Goal: Task Accomplishment & Management: Manage account settings

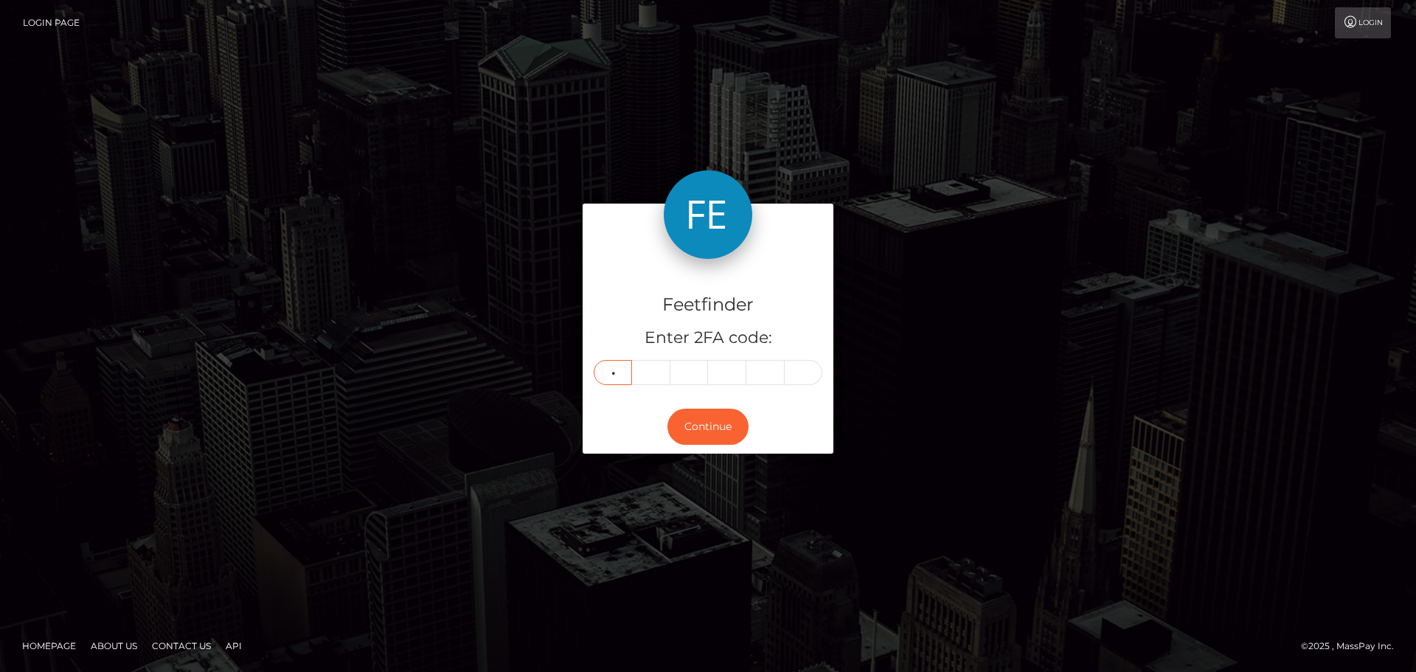
type input "7"
type input "1"
type input "2"
type input "5"
type input "3"
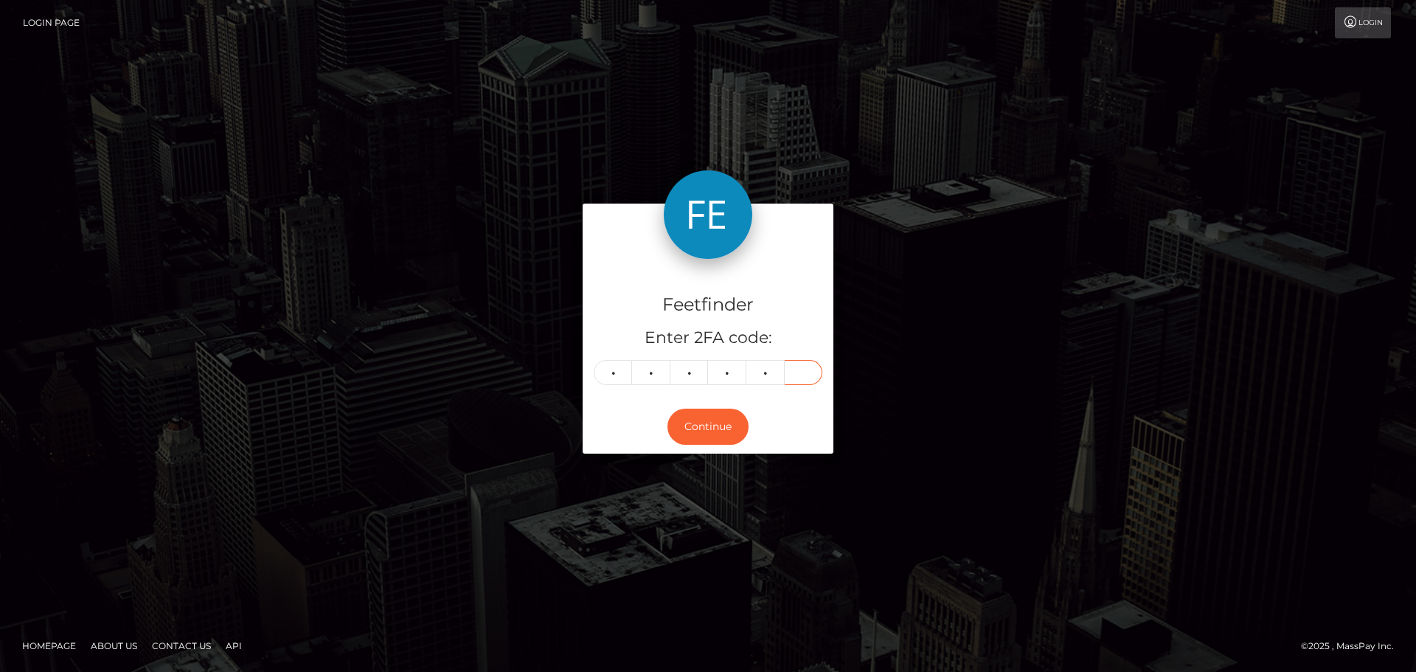
type input "3"
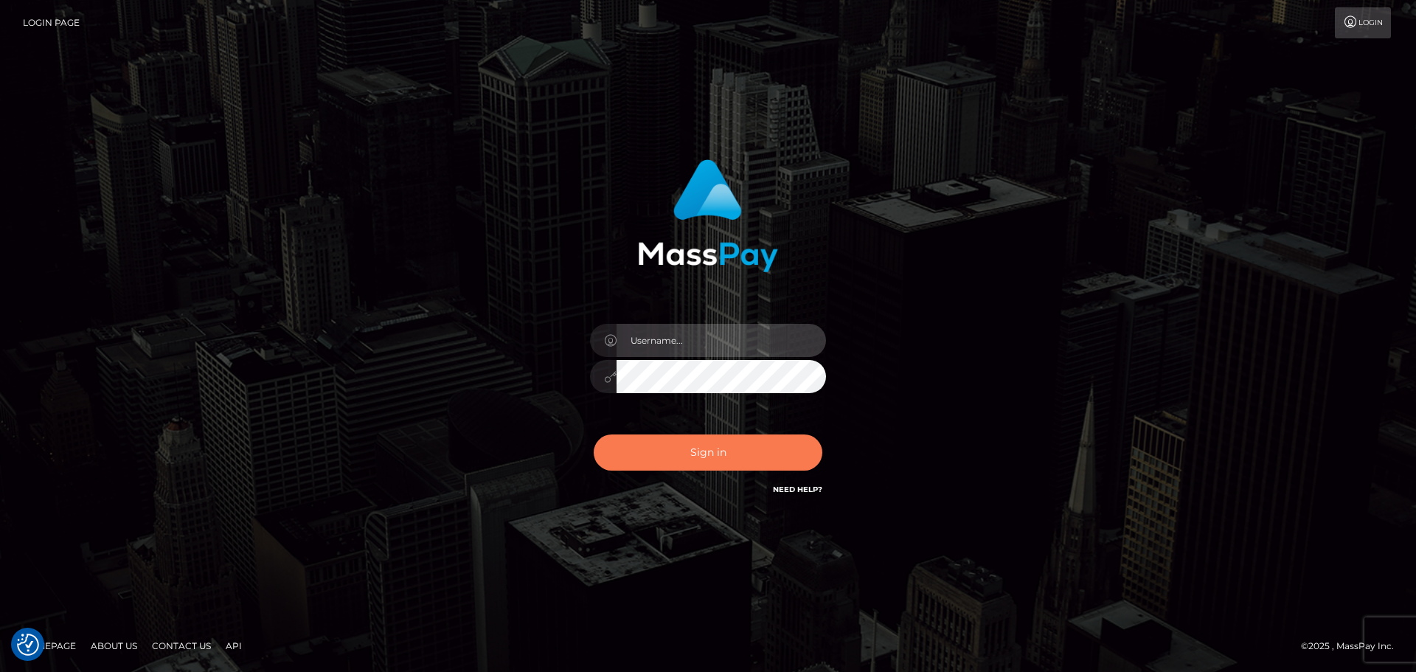
type input "hello.feetfinder"
click at [710, 443] on button "Sign in" at bounding box center [708, 452] width 229 height 36
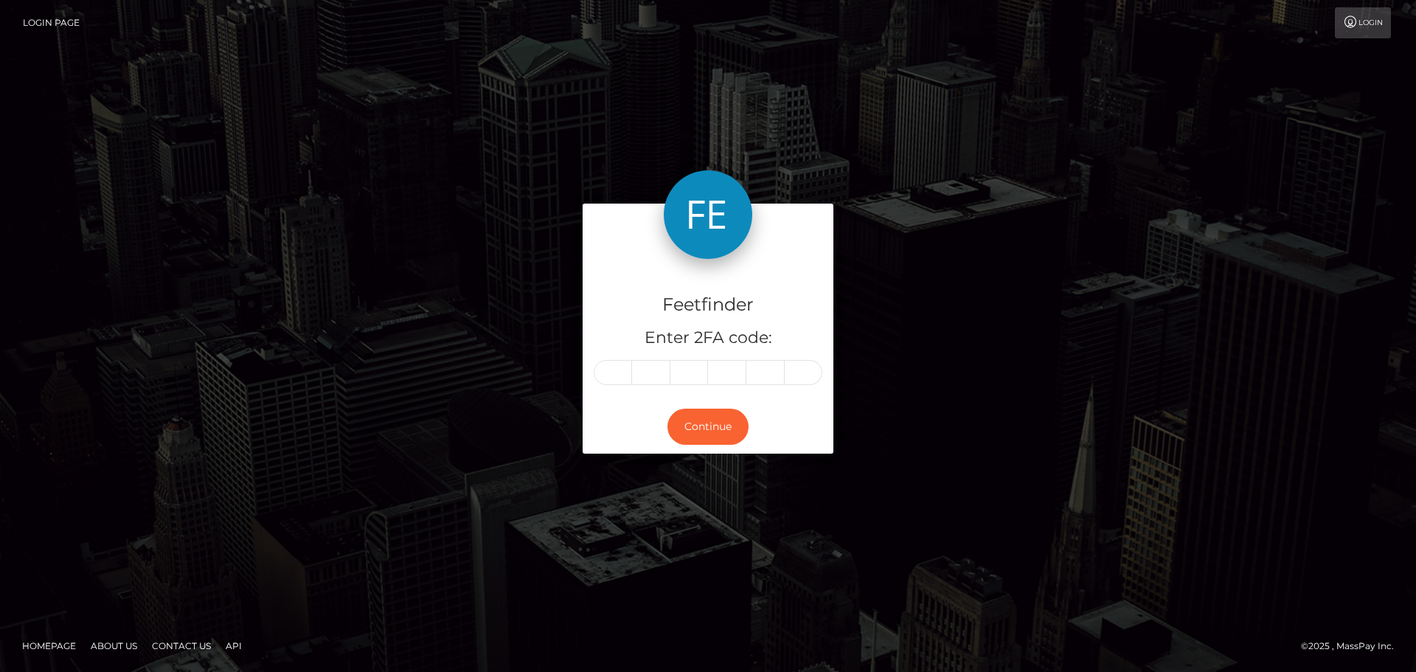
click at [623, 376] on input "text" at bounding box center [613, 372] width 38 height 25
type input "8"
type input "7"
type input "5"
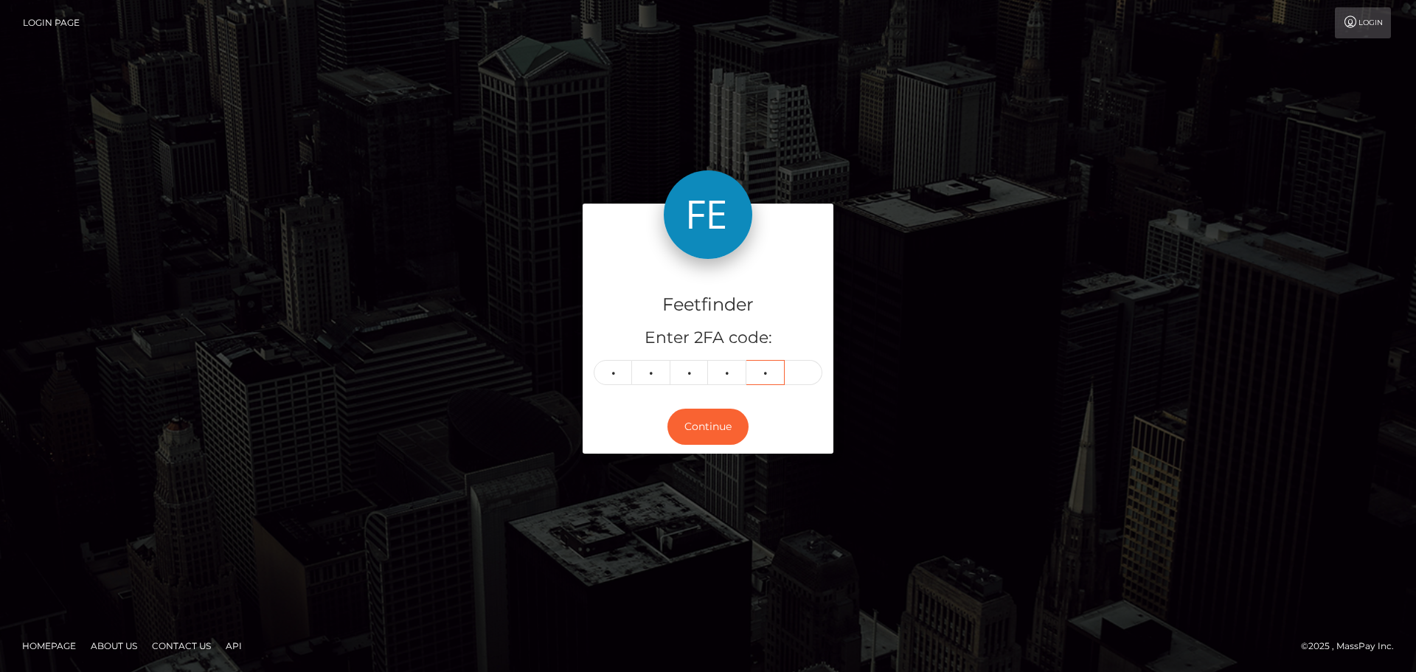
type input "7"
type input "9"
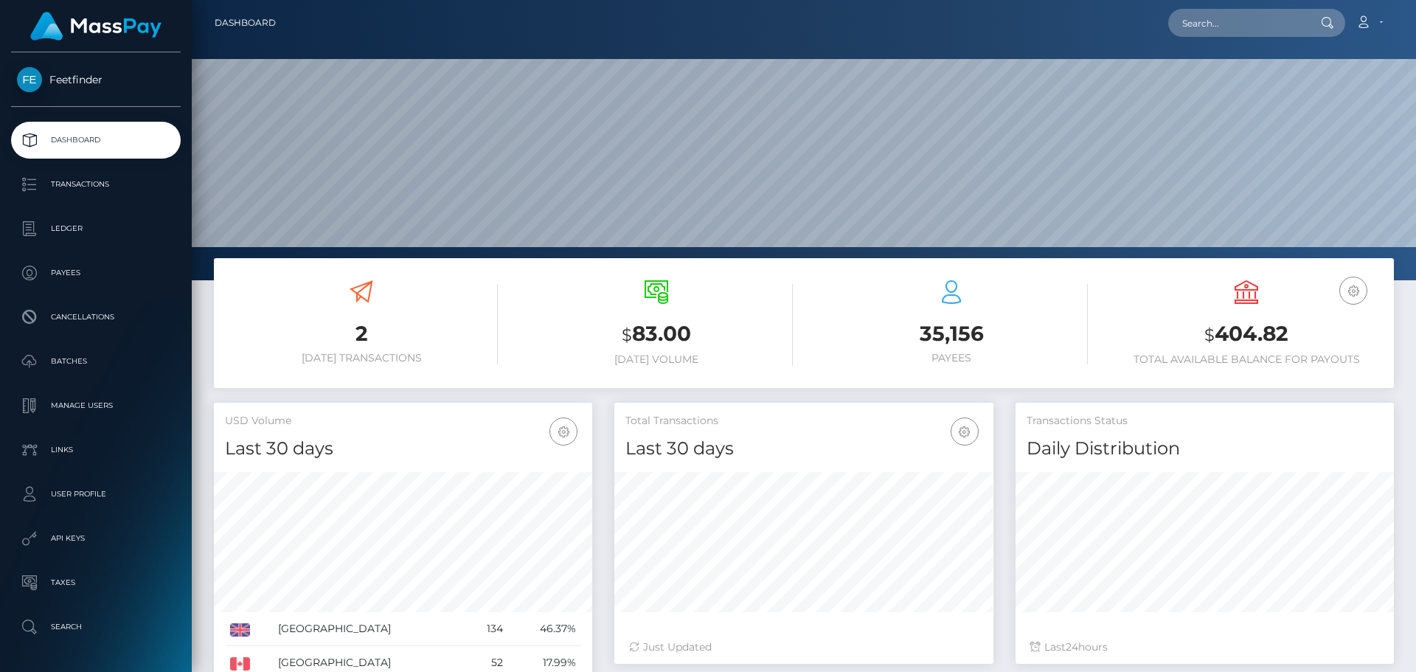
scroll to position [262, 379]
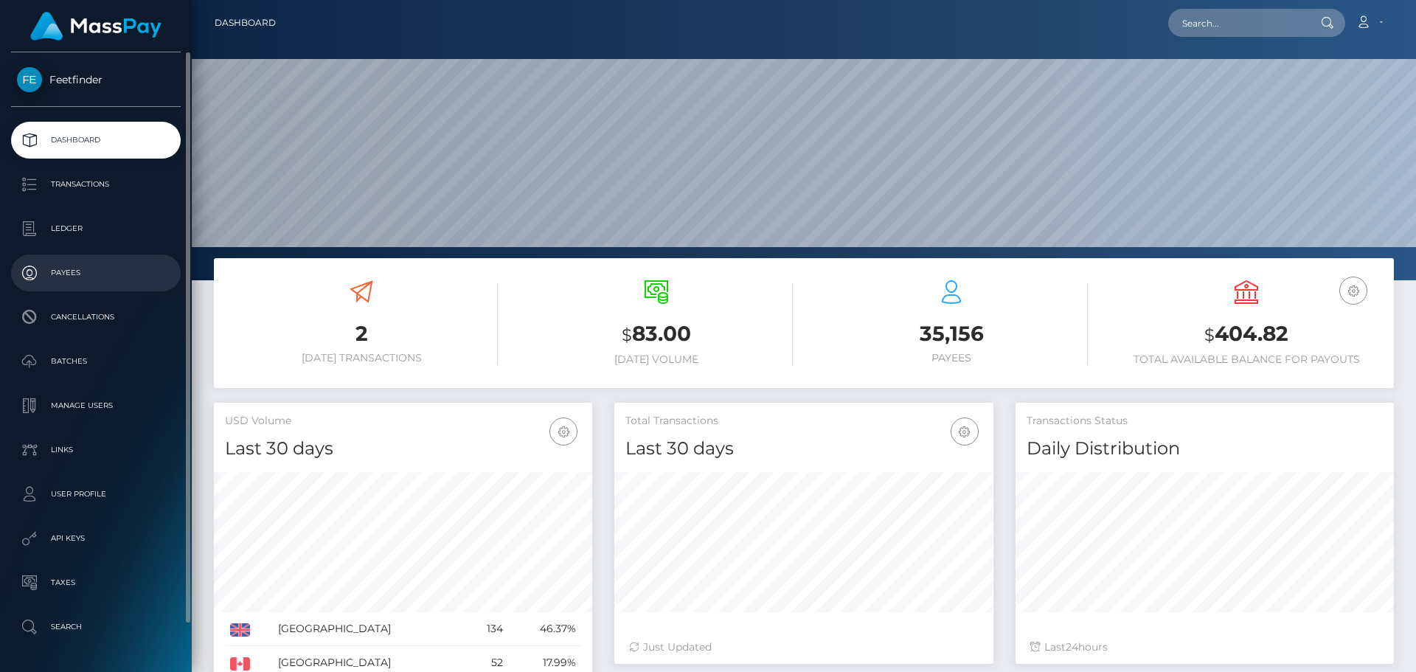
click at [81, 277] on p "Payees" at bounding box center [96, 273] width 158 height 22
click at [82, 276] on p "Payees" at bounding box center [96, 273] width 158 height 22
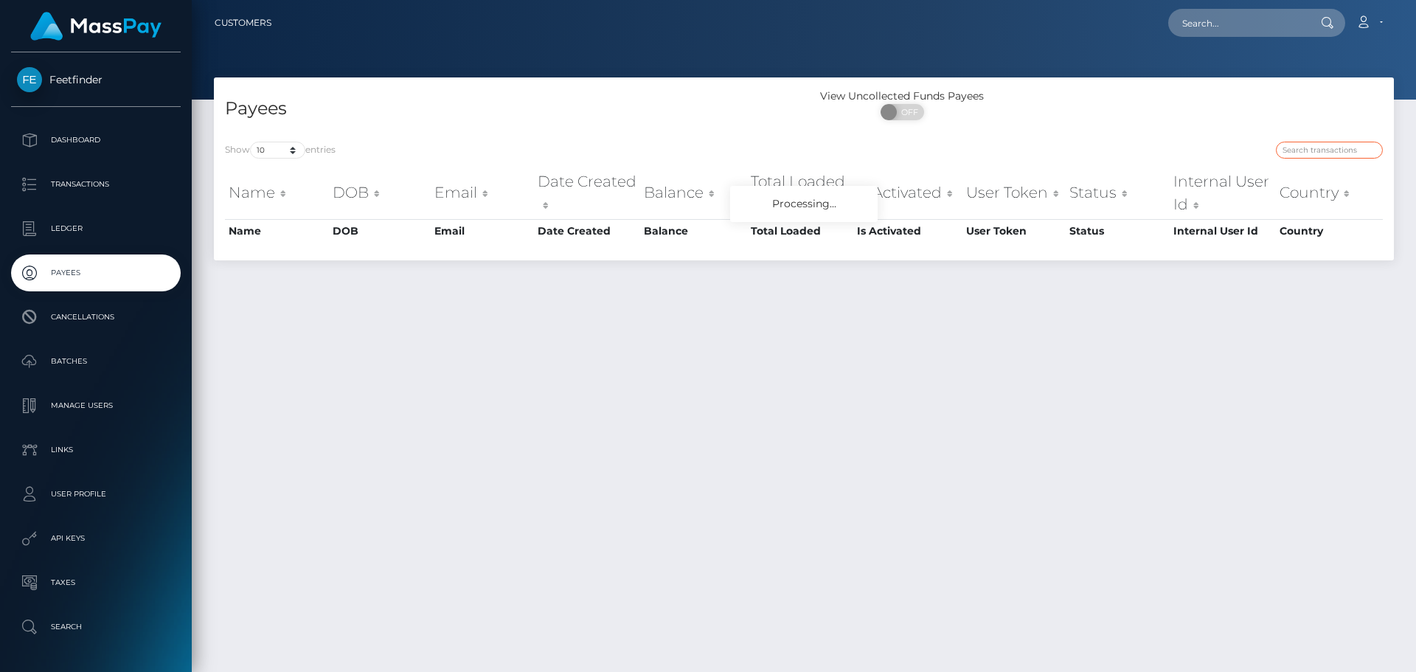
click at [1312, 156] on input "search" at bounding box center [1329, 150] width 107 height 17
paste input "fbdf15f7-8d8f-11f0-bd85-0694aced620b"
type input "fbdf15f7-8d8f-11f0-bd85-0694aced620b"
